Goal: Task Accomplishment & Management: Manage account settings

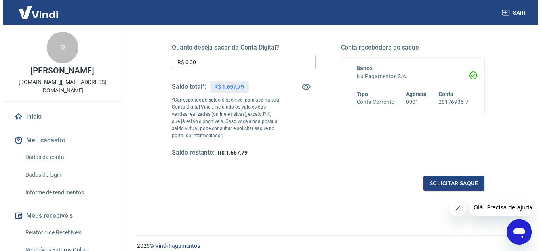
scroll to position [119, 0]
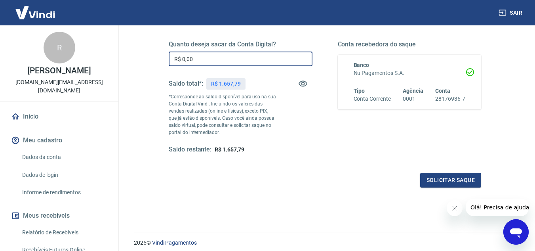
drag, startPoint x: 208, startPoint y: 61, endPoint x: 171, endPoint y: 60, distance: 36.9
click at [171, 60] on input "R$ 0,00" at bounding box center [241, 58] width 144 height 15
type input "R$ 1.650,00"
click at [445, 181] on button "Solicitar saque" at bounding box center [450, 180] width 61 height 15
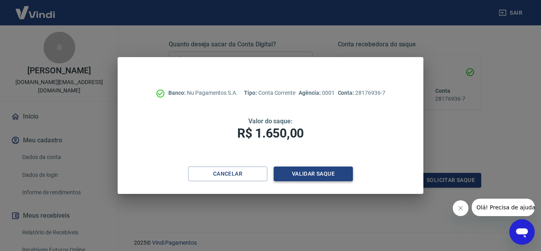
click at [309, 169] on button "Validar saque" at bounding box center [313, 173] width 79 height 15
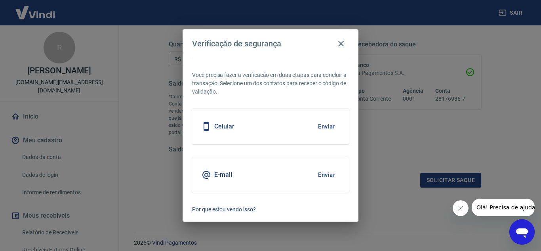
click at [321, 125] on button "Enviar" at bounding box center [327, 126] width 26 height 17
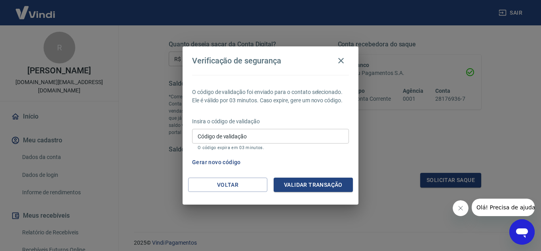
click at [287, 131] on input "Código de validação" at bounding box center [270, 136] width 157 height 15
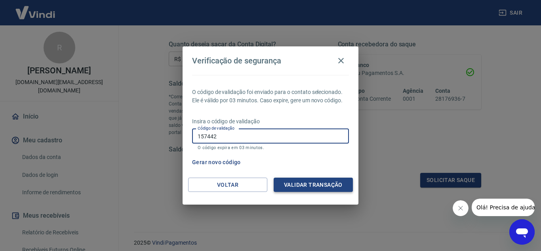
type input "157442"
click at [326, 182] on button "Validar transação" at bounding box center [313, 184] width 79 height 15
